Goal: Information Seeking & Learning: Learn about a topic

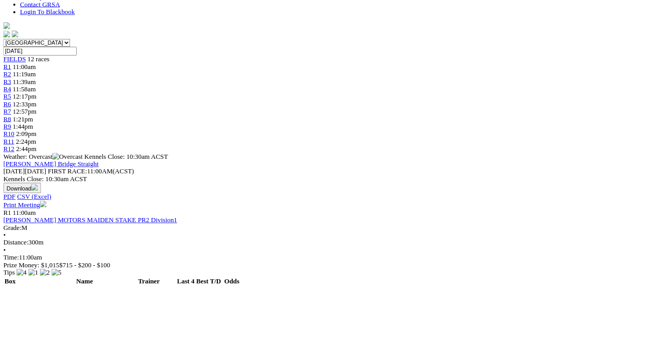
scroll to position [290, 0]
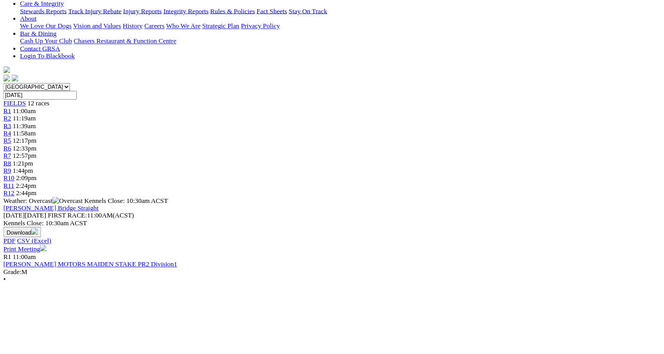
scroll to position [234, 0]
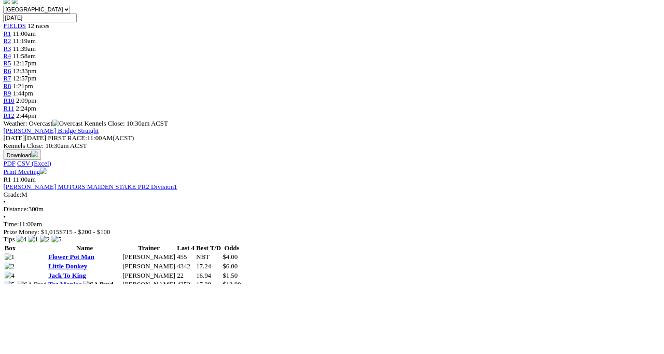
scroll to position [330, 0]
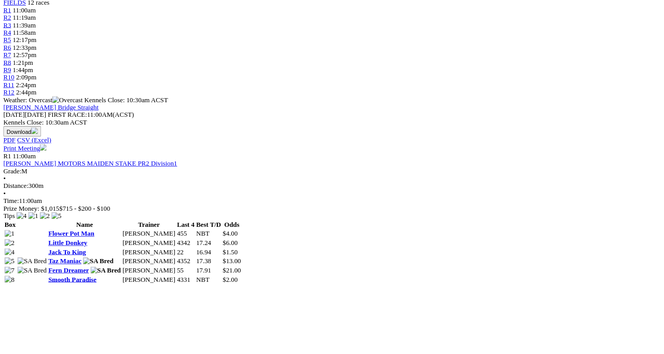
scroll to position [391, 0]
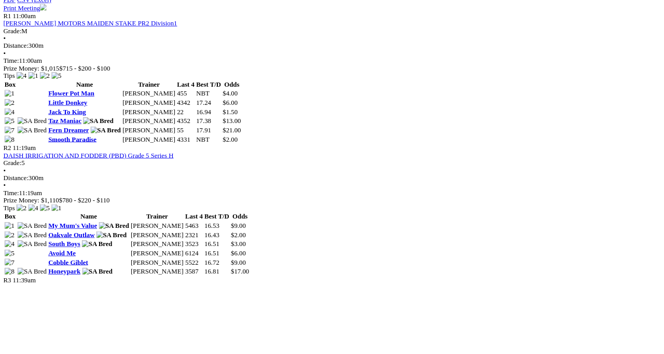
scroll to position [537, 0]
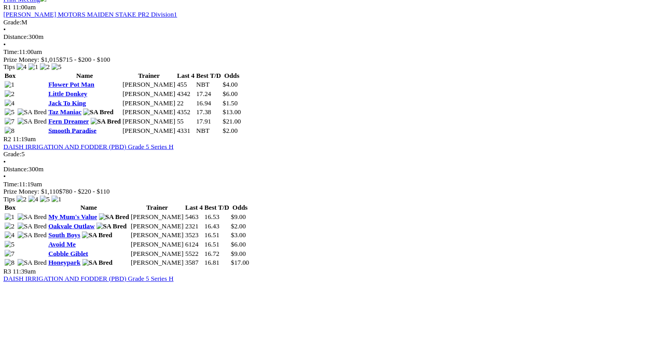
scroll to position [597, 0]
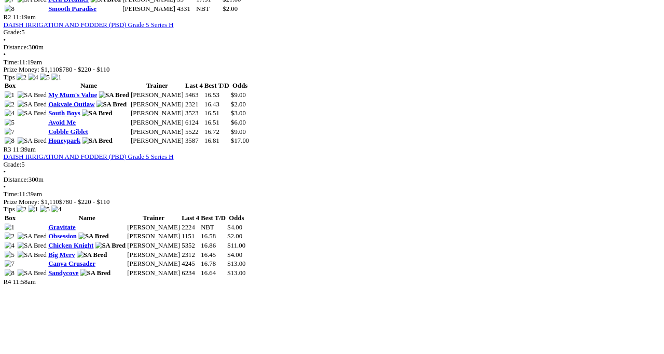
scroll to position [700, 0]
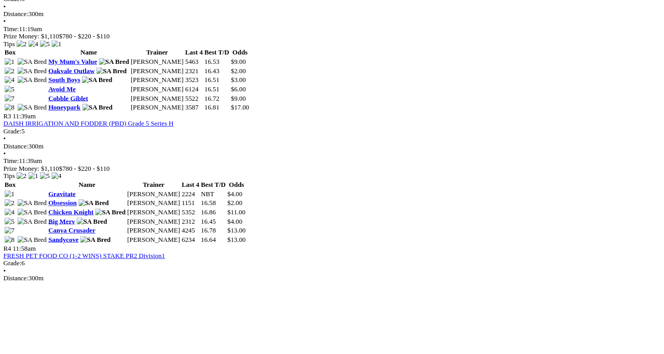
scroll to position [760, 0]
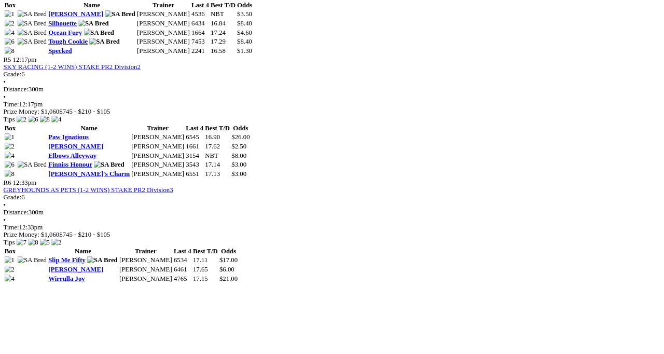
scroll to position [1130, 0]
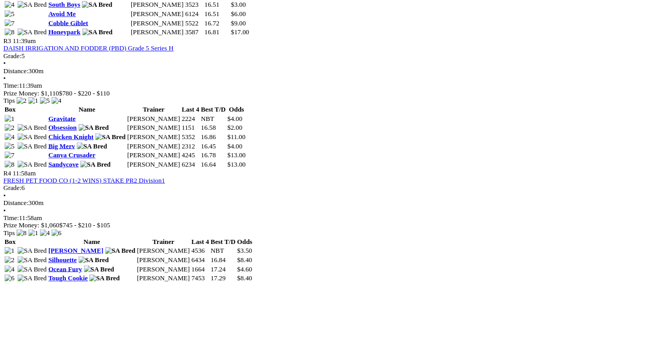
scroll to position [833, 0]
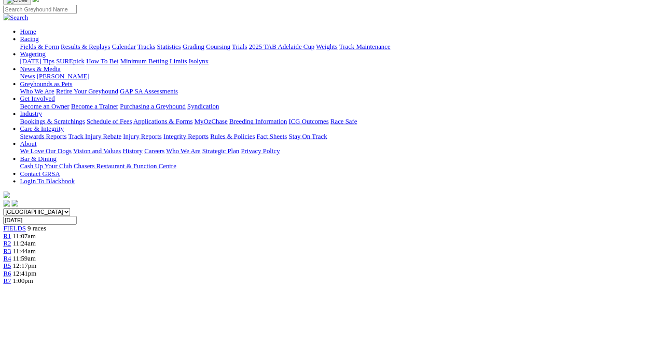
scroll to position [79, 0]
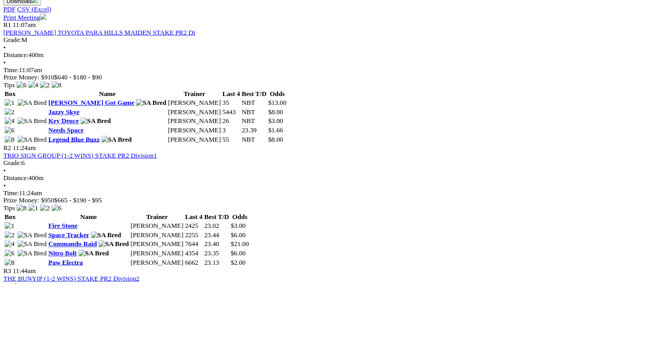
scroll to position [497, 0]
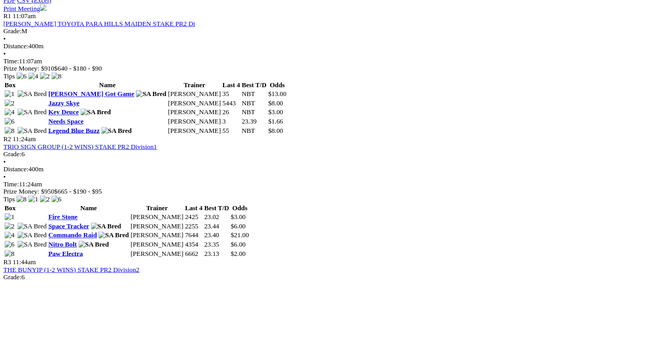
scroll to position [558, 0]
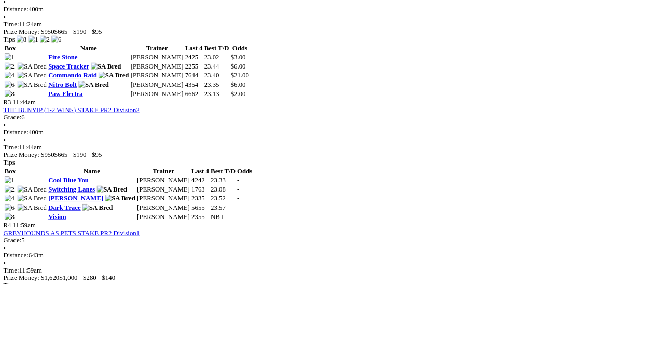
scroll to position [710, 0]
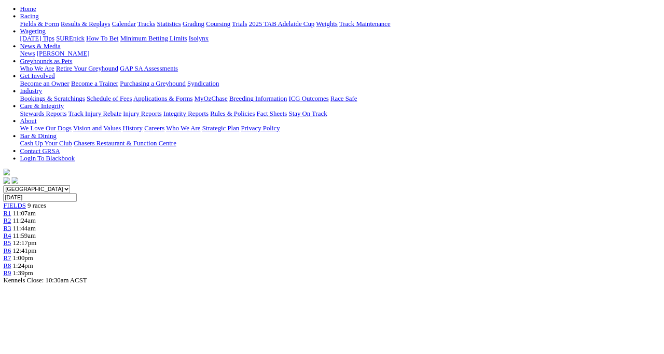
scroll to position [157, 0]
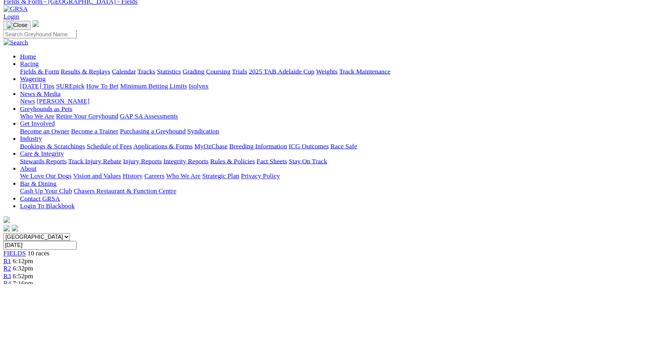
scroll to position [47, 0]
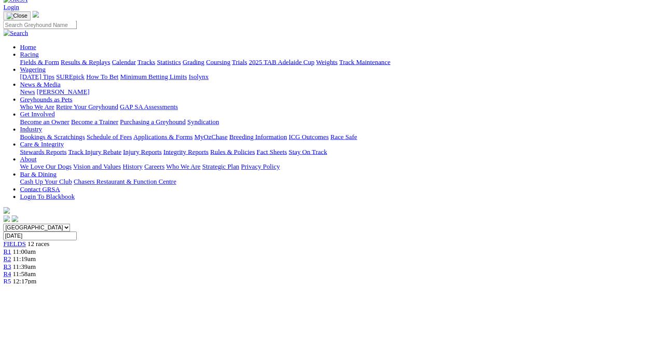
scroll to position [62, 0]
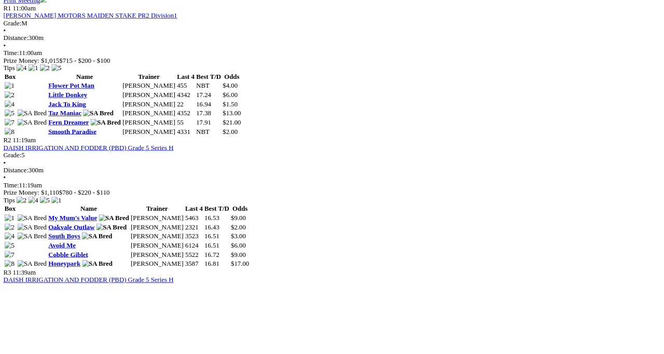
scroll to position [546, 0]
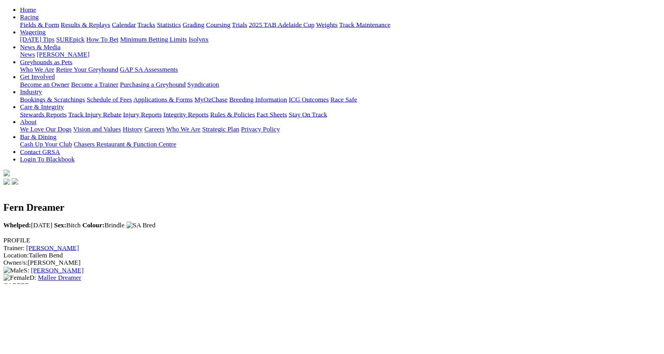
scroll to position [104, 0]
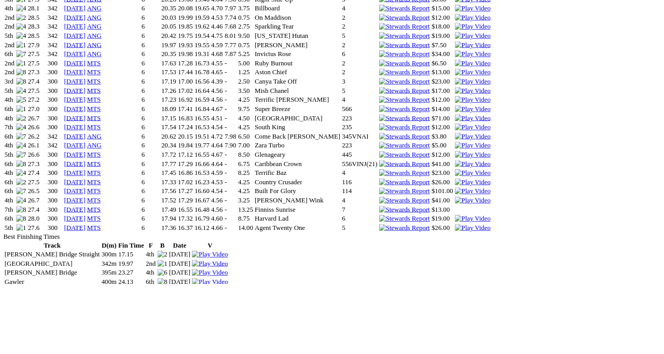
scroll to position [1039, 0]
